Goal: Browse casually

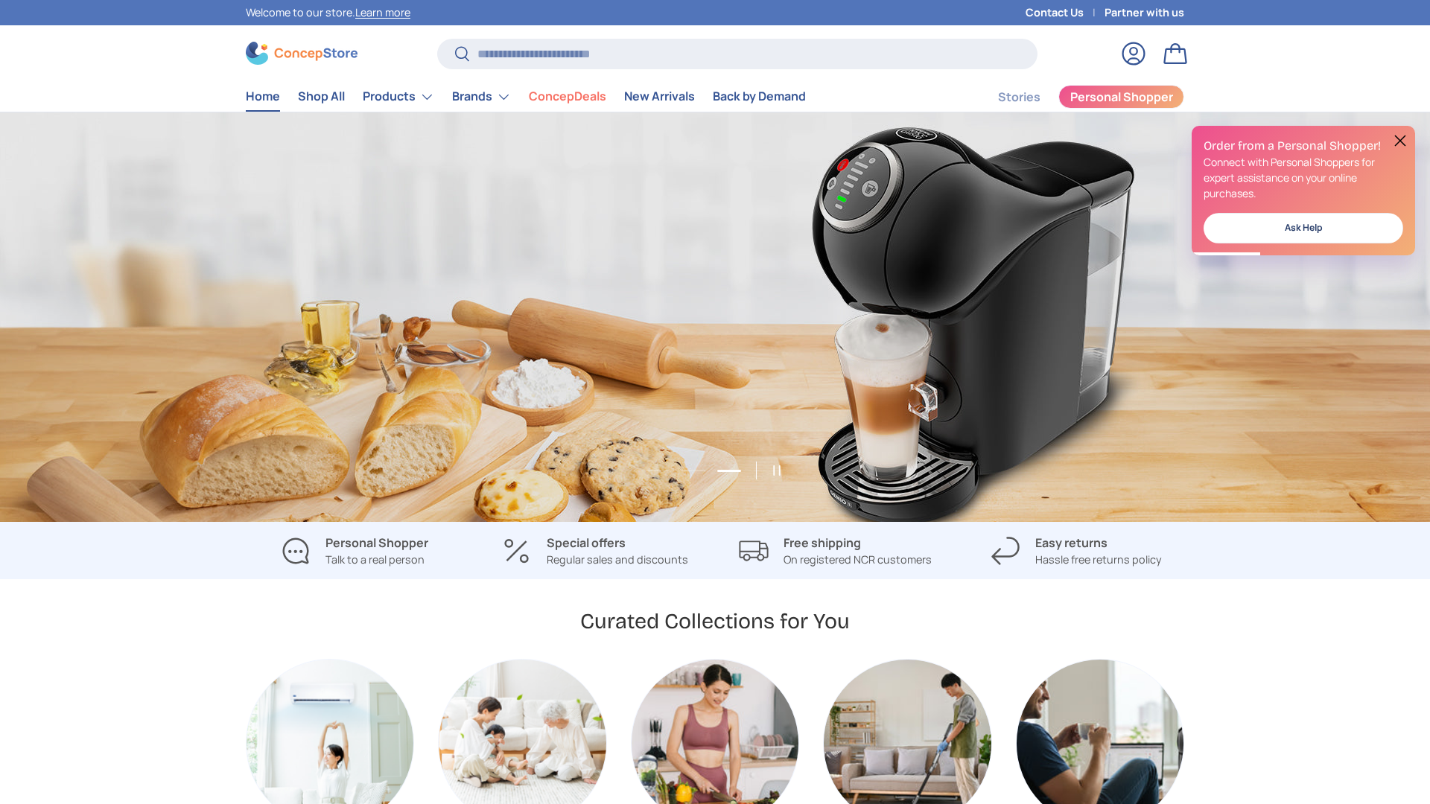
scroll to position [0, 2859]
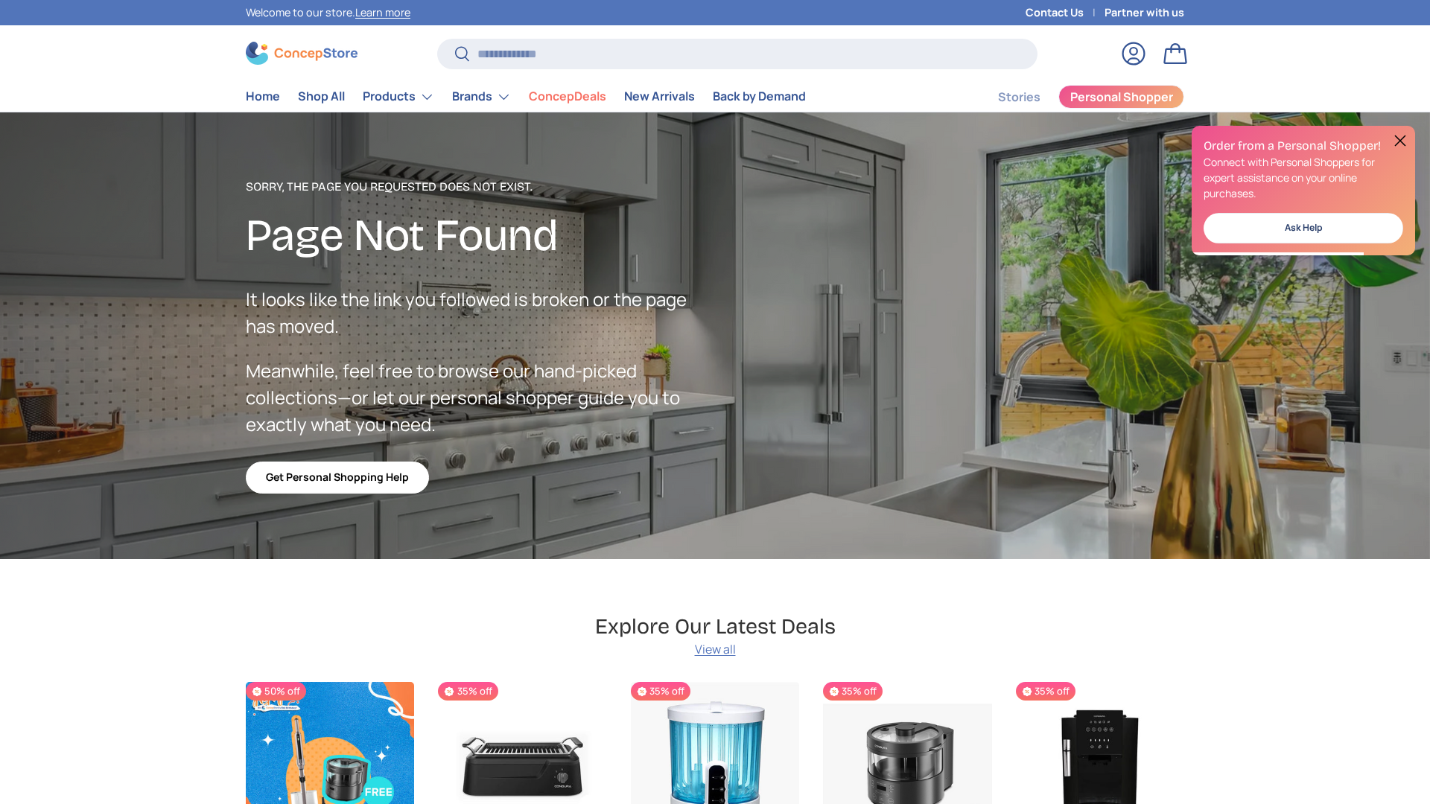
scroll to position [2659, 6088]
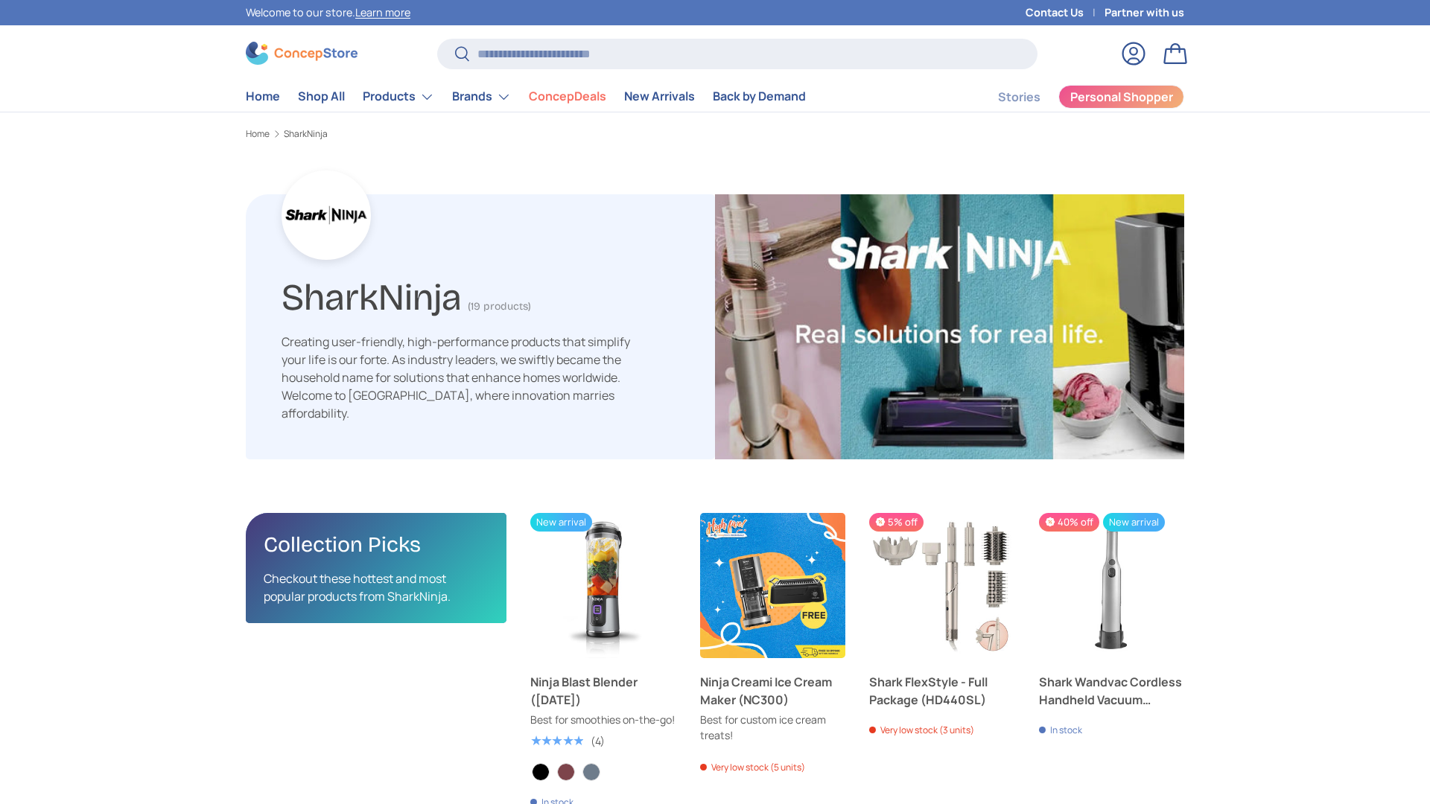
scroll to position [2374, 4856]
